Goal: Task Accomplishment & Management: Manage account settings

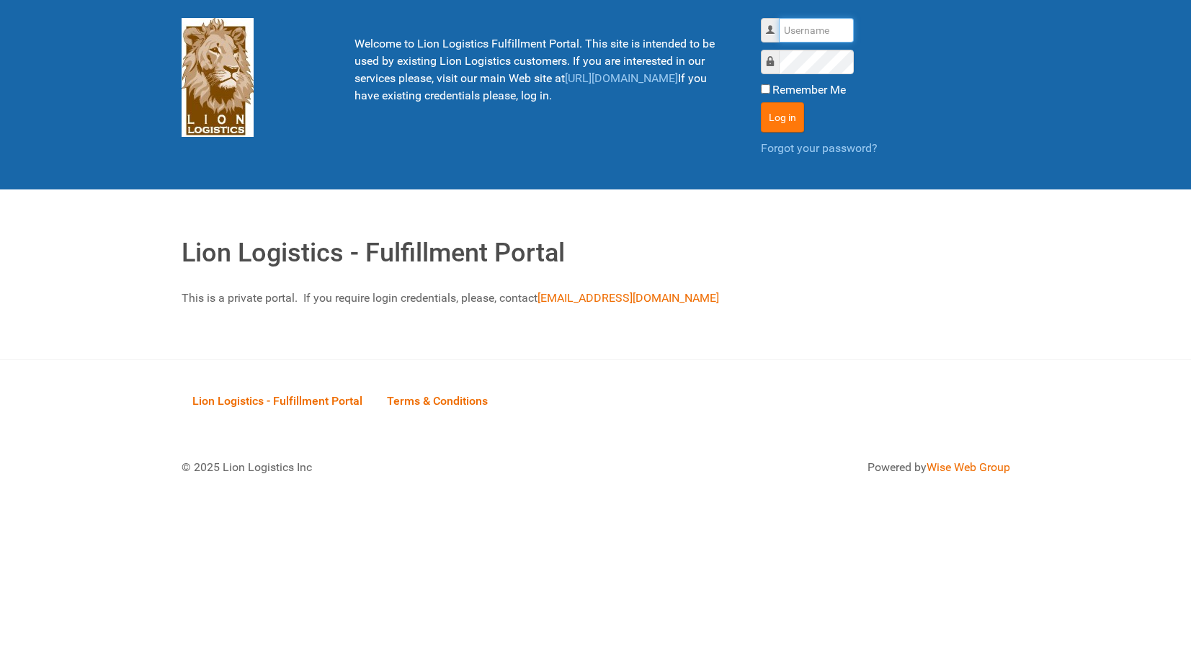
type input "lion"
click at [766, 111] on button "Log in" at bounding box center [782, 117] width 43 height 30
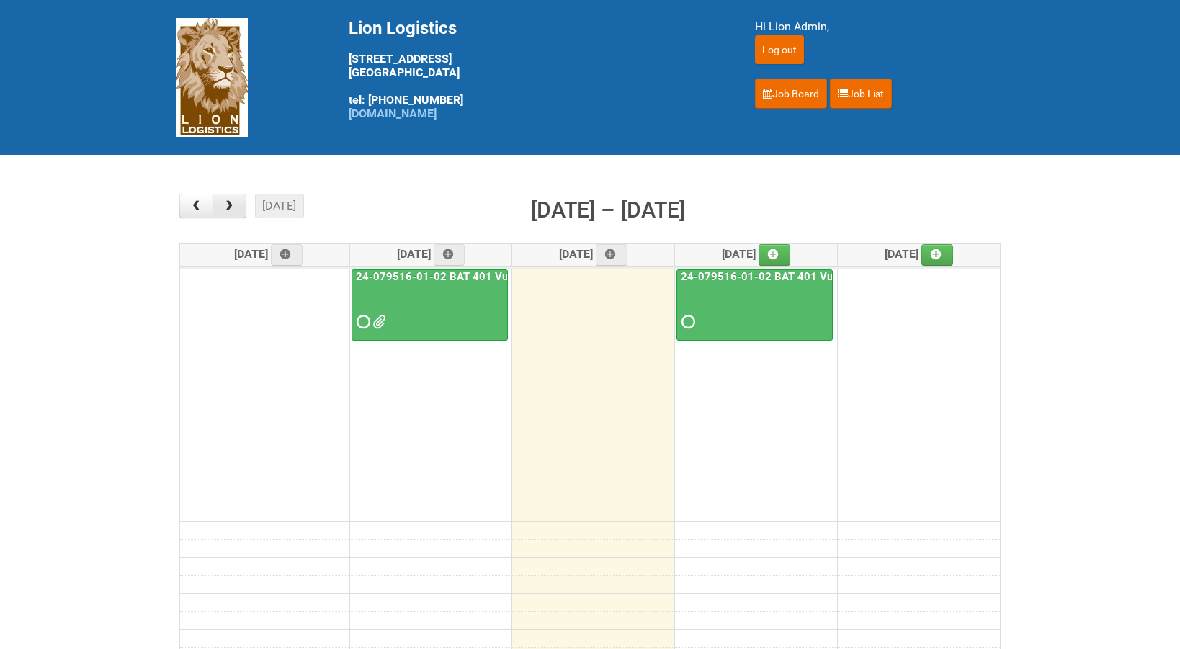
click at [232, 207] on span "button" at bounding box center [230, 206] width 14 height 12
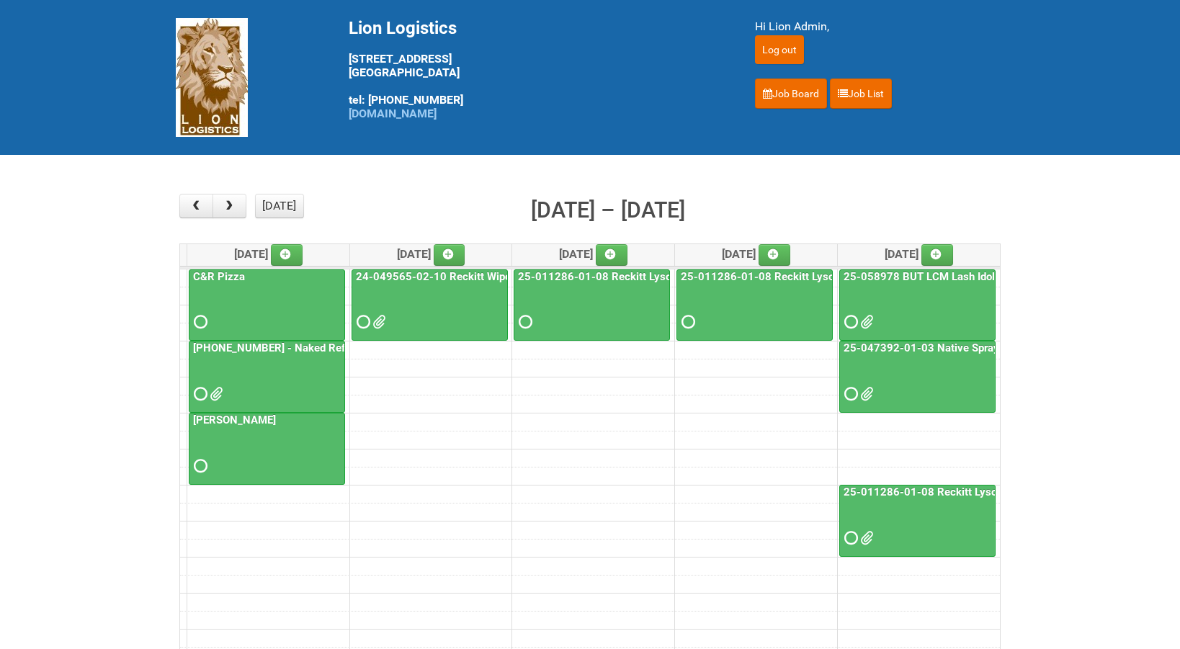
click at [290, 275] on div "C&R Pizza" at bounding box center [266, 301] width 155 height 63
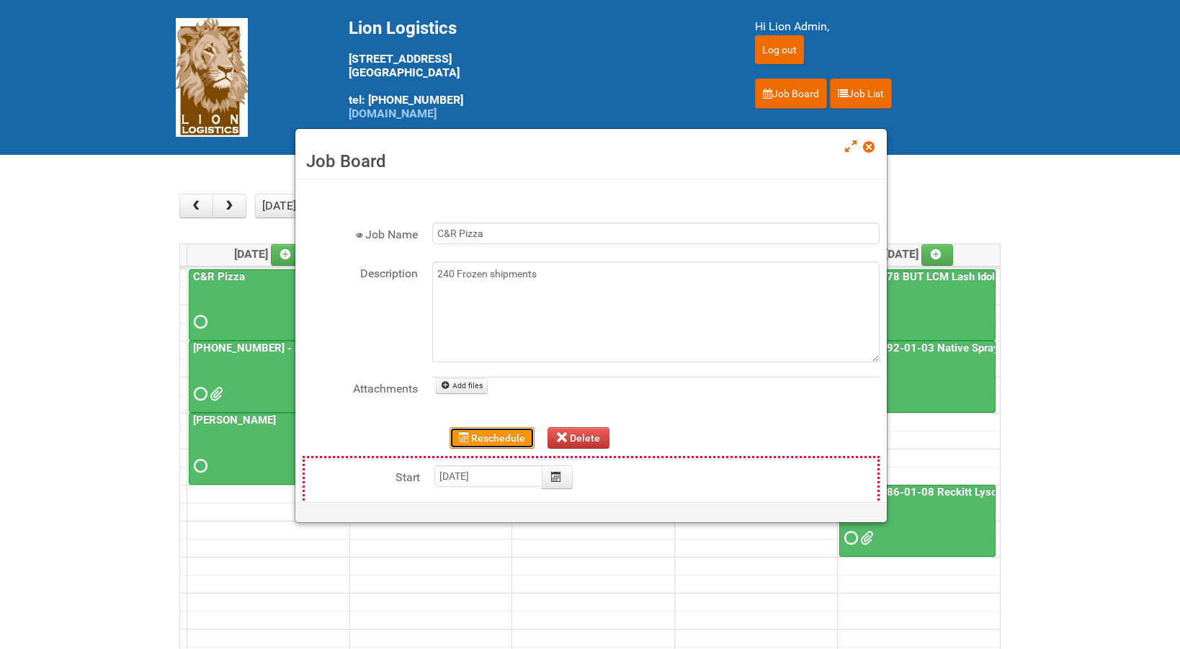
click at [473, 434] on button "Reschedule" at bounding box center [492, 438] width 86 height 22
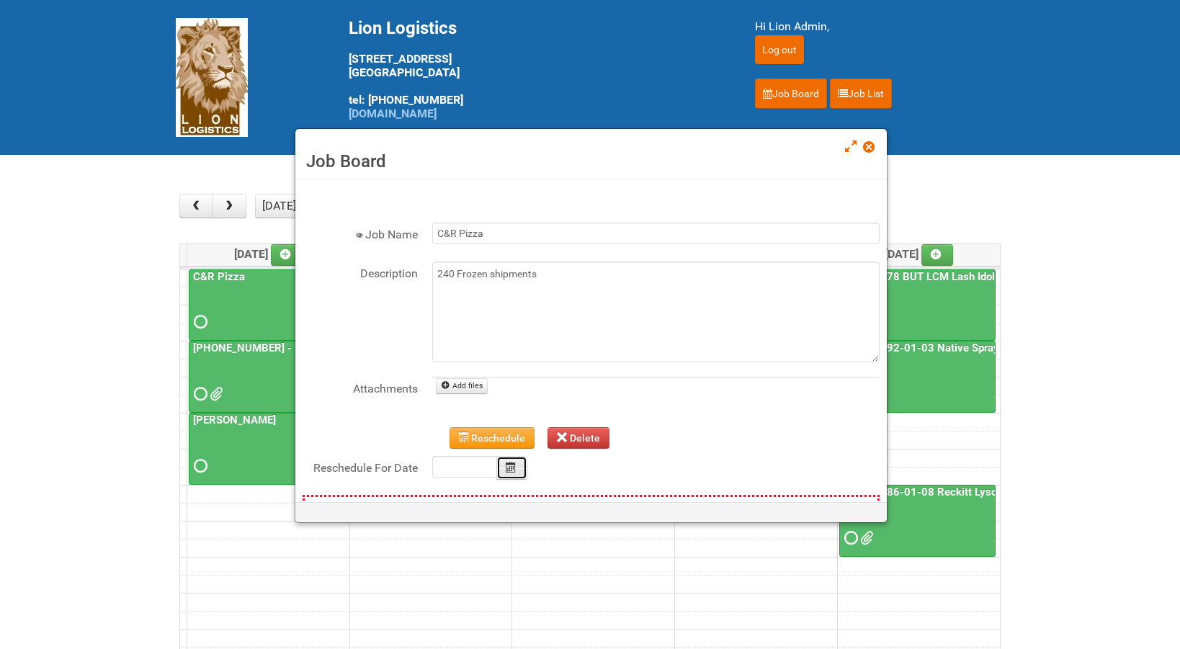
click at [508, 467] on icon "Calendar" at bounding box center [511, 467] width 10 height 10
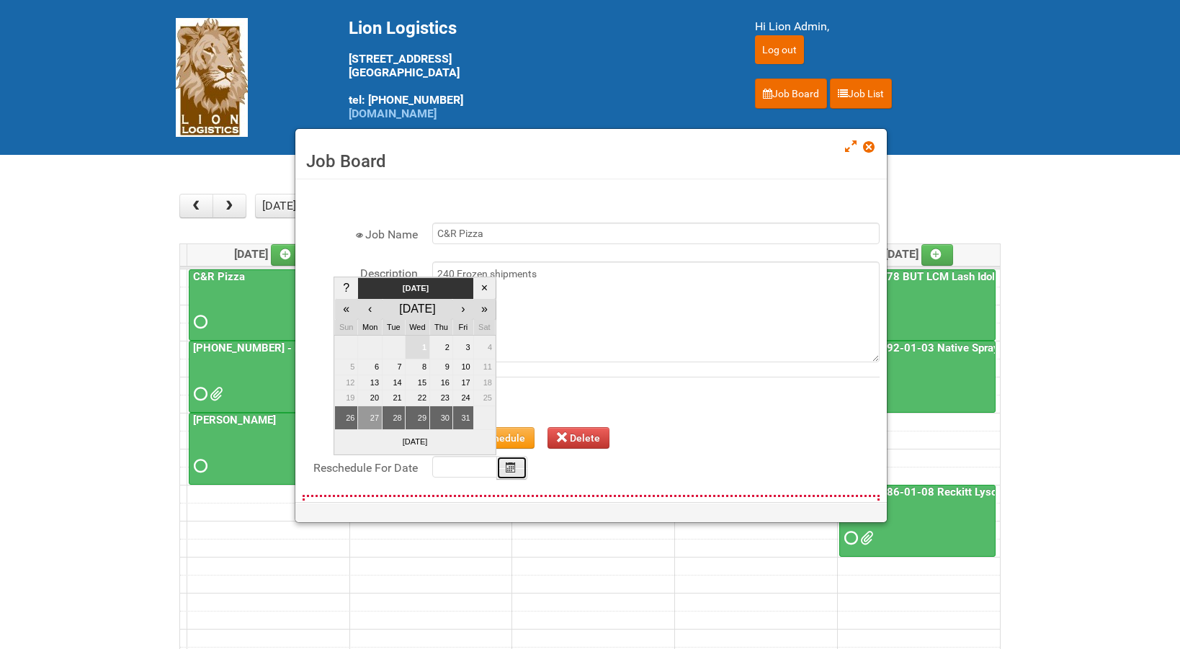
click at [376, 418] on td "27" at bounding box center [370, 418] width 24 height 24
type input "[DATE]"
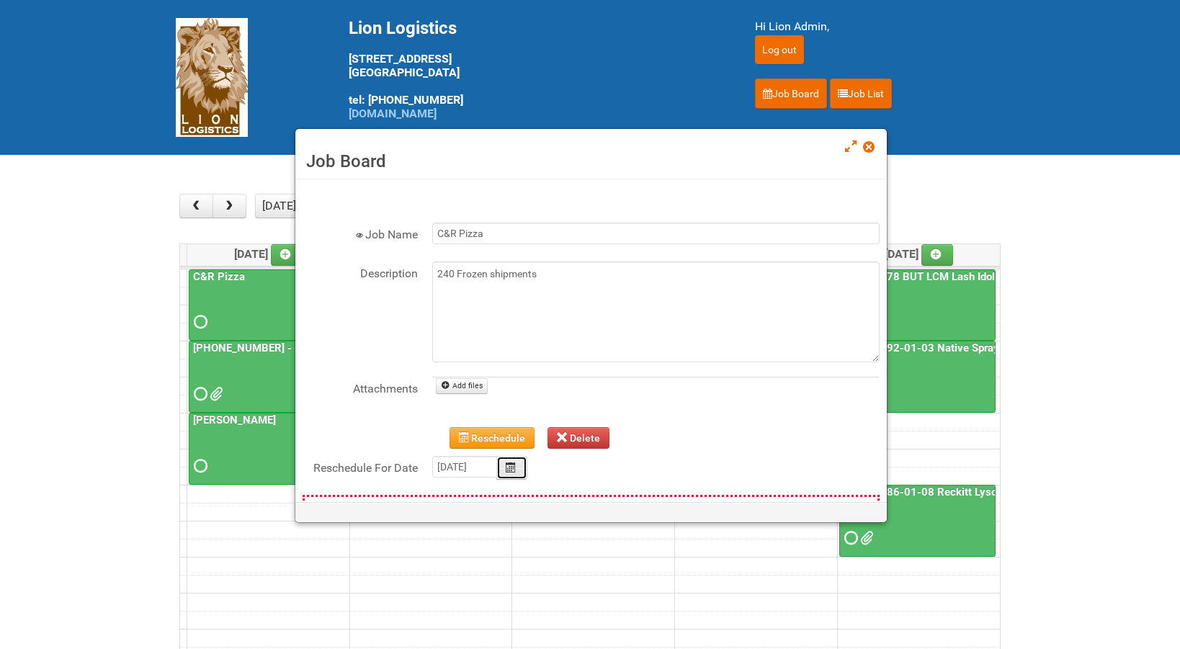
type input "[DATE]"
type input "00:00"
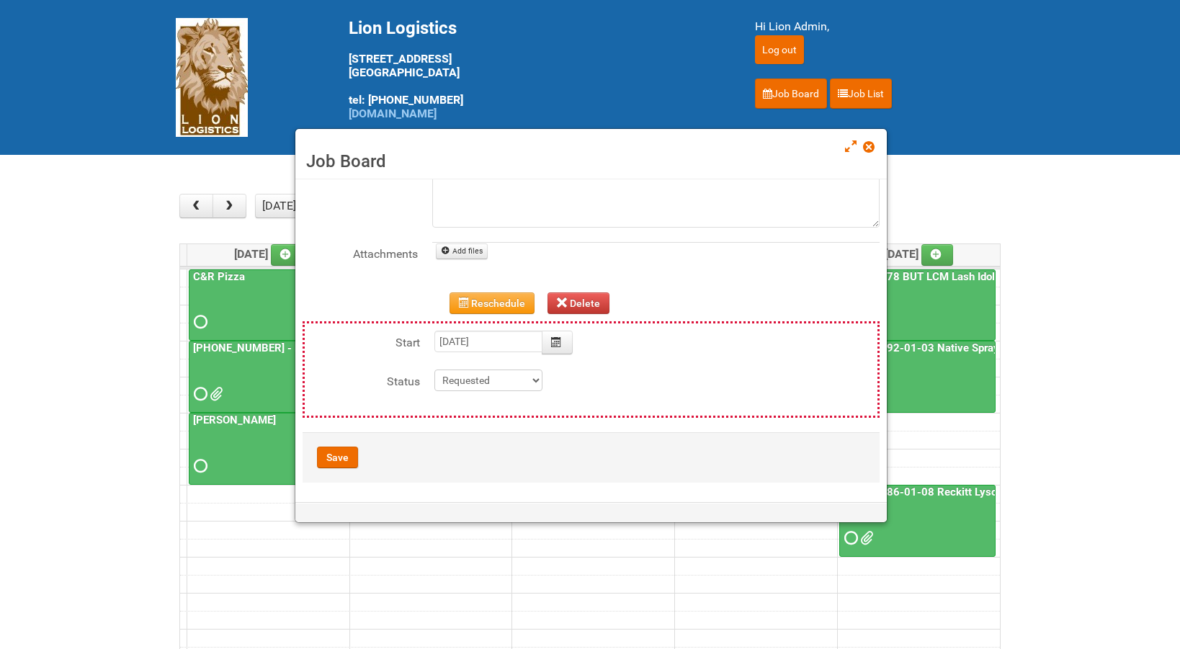
scroll to position [137, 0]
click at [360, 452] on div "Save" at bounding box center [404, 455] width 175 height 22
click at [352, 452] on button "Save" at bounding box center [337, 455] width 41 height 22
type input "[DATE] 00:00:00"
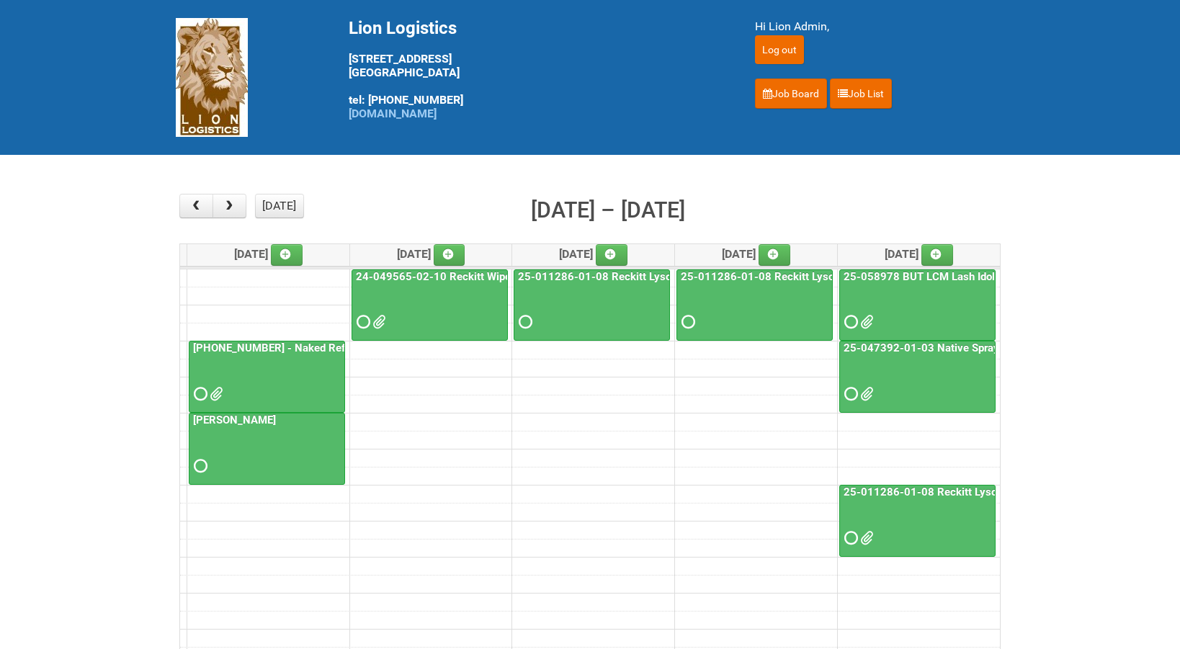
click at [305, 344] on link "[PHONE_NUMBER] - Naked Reformulation" at bounding box center [294, 347] width 209 height 13
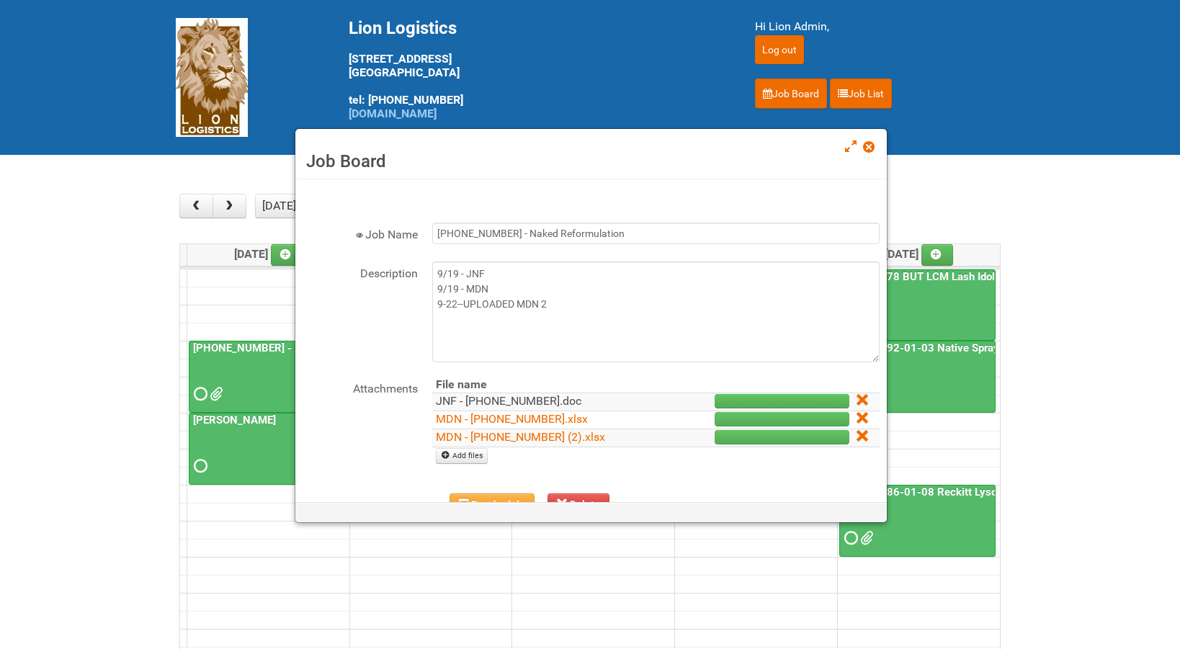
click at [506, 396] on link "JNF - [PHONE_NUMBER].doc" at bounding box center [509, 401] width 146 height 14
click at [867, 151] on span at bounding box center [868, 147] width 10 height 10
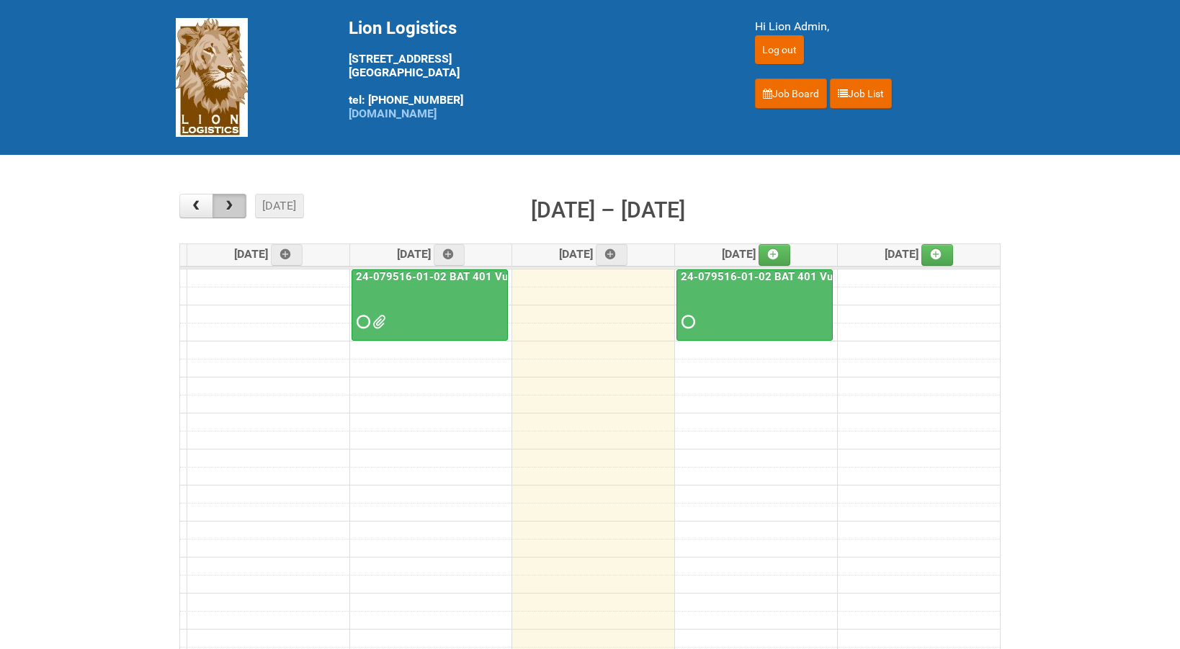
click at [236, 213] on button "button" at bounding box center [229, 206] width 34 height 24
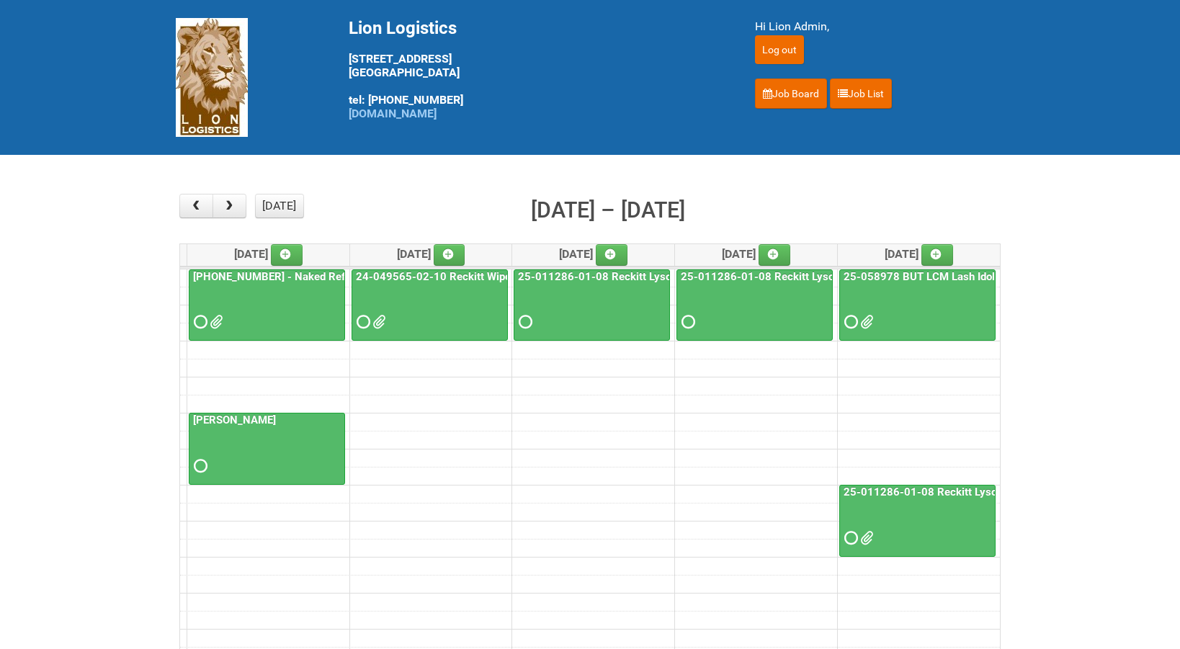
click at [657, 534] on td at bounding box center [590, 530] width 820 height 18
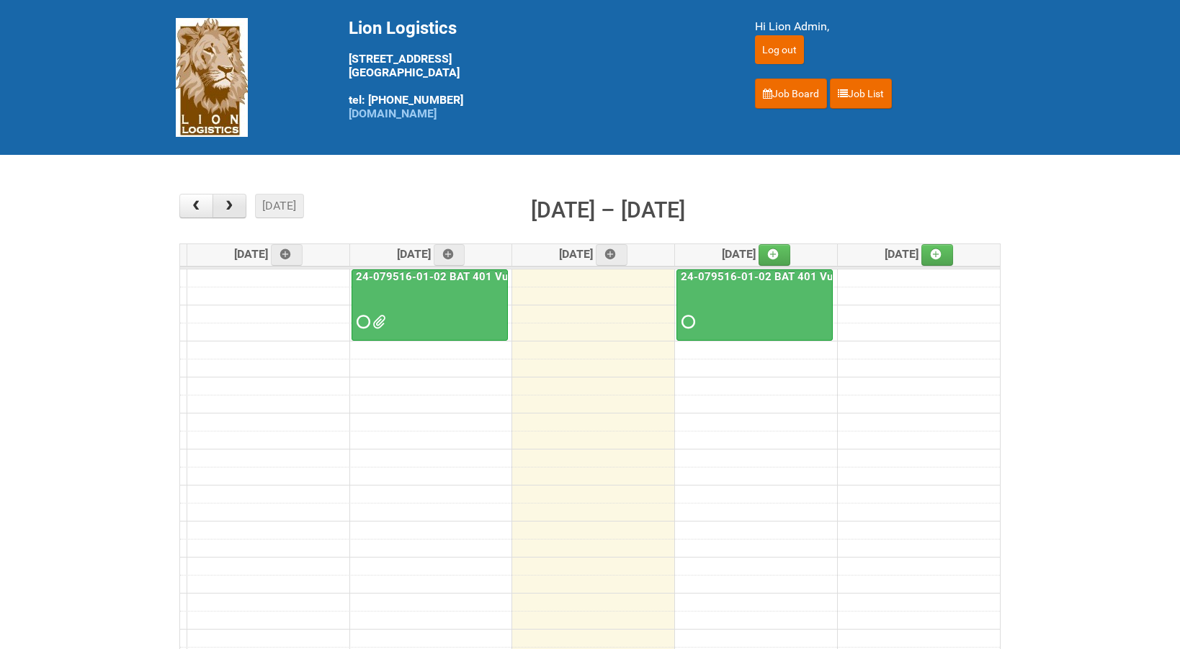
click at [240, 206] on button "button" at bounding box center [229, 206] width 34 height 24
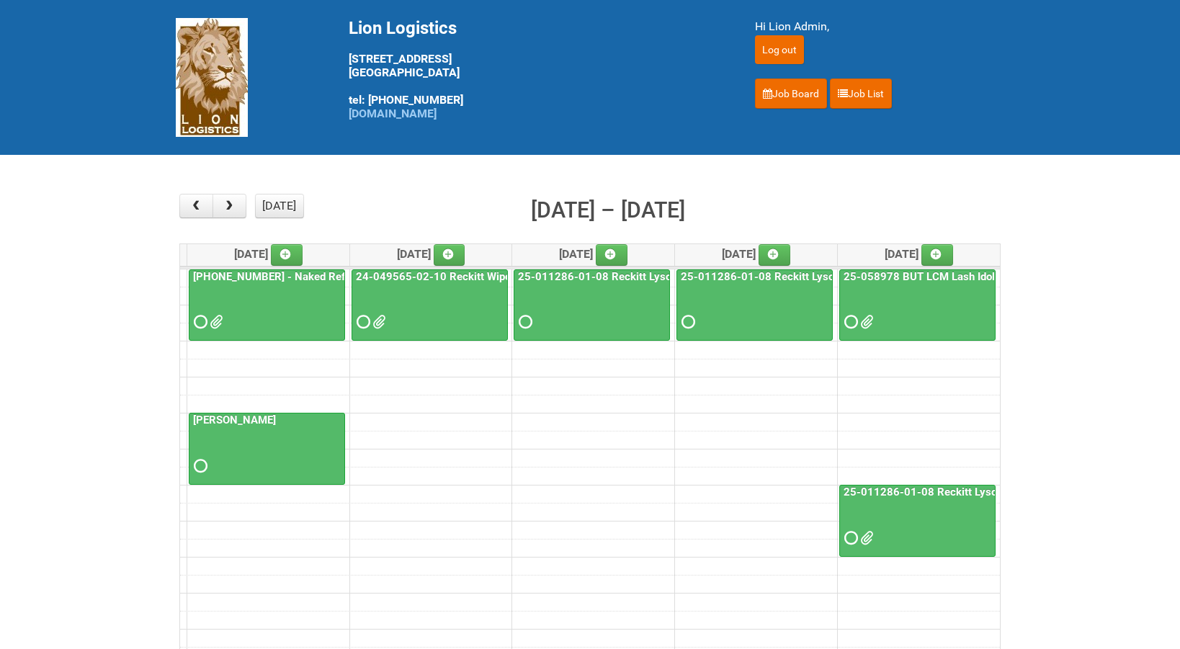
click at [255, 287] on div at bounding box center [266, 309] width 153 height 47
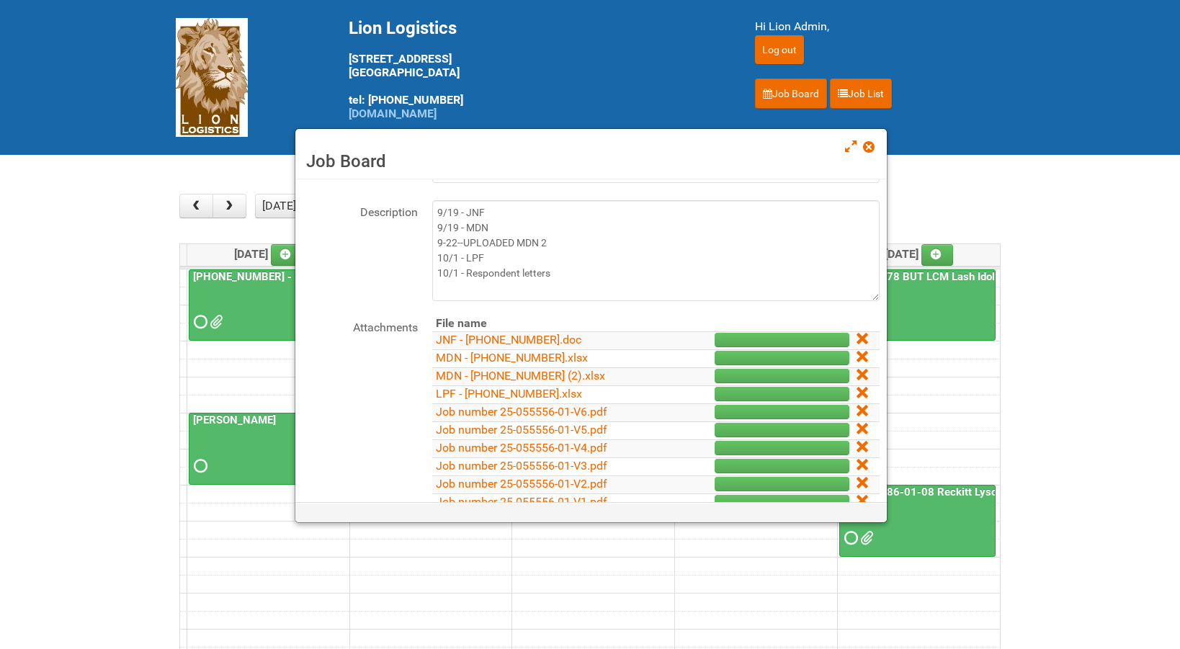
scroll to position [216, 0]
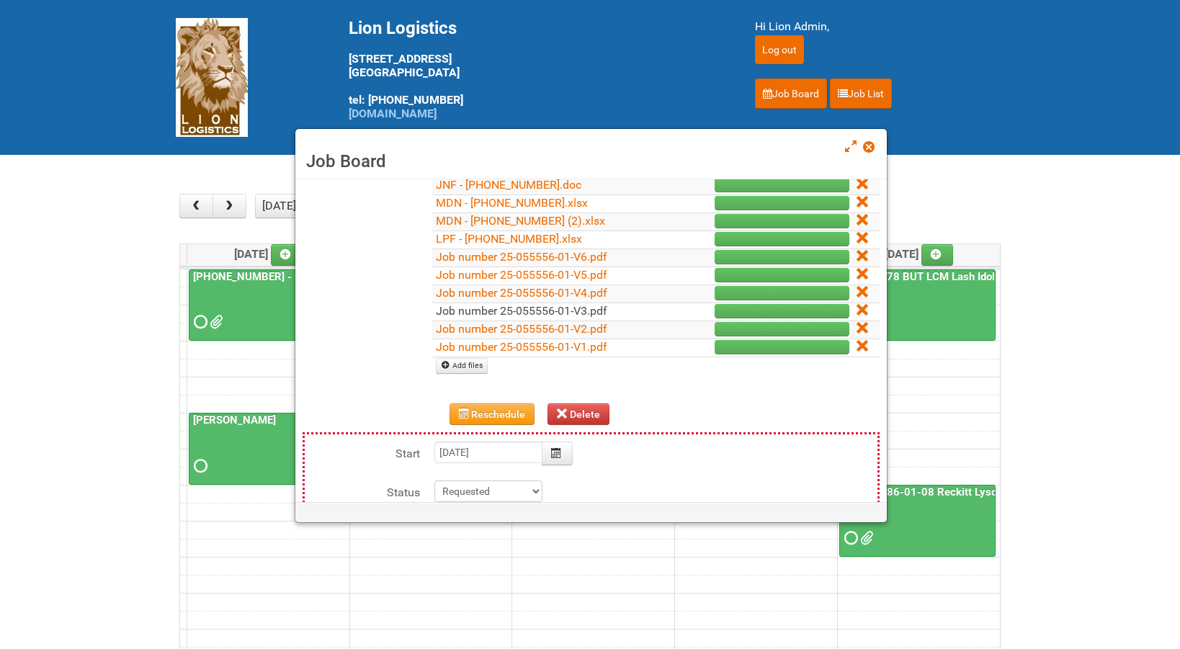
click at [569, 313] on link "Job number 25-055556-01-V3.pdf" at bounding box center [521, 311] width 171 height 14
click at [868, 145] on span at bounding box center [868, 147] width 10 height 10
